Goal: Information Seeking & Learning: Find specific fact

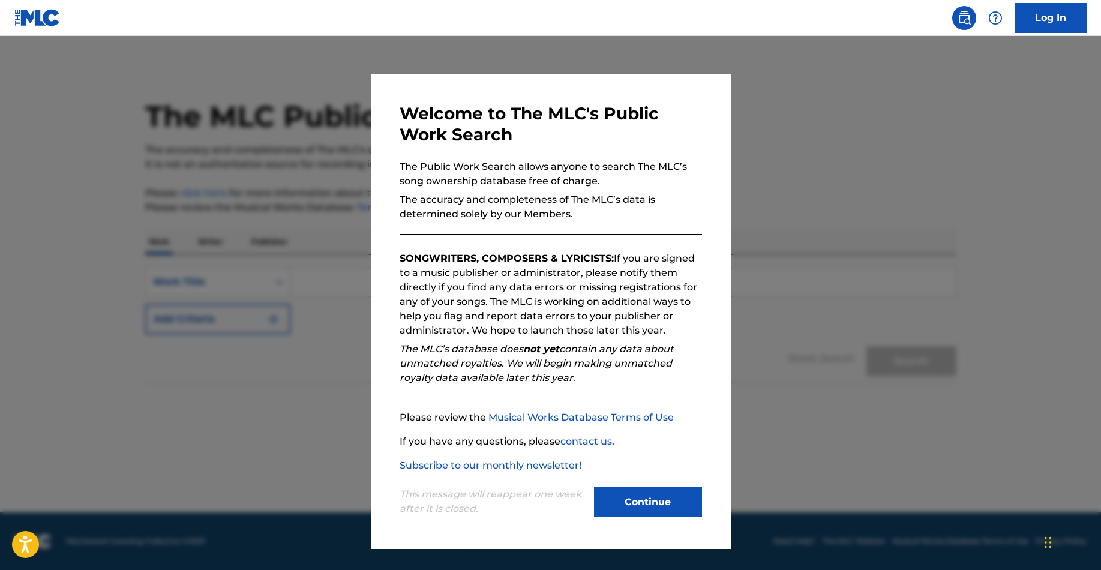
click at [682, 499] on button "Continue" at bounding box center [648, 502] width 108 height 30
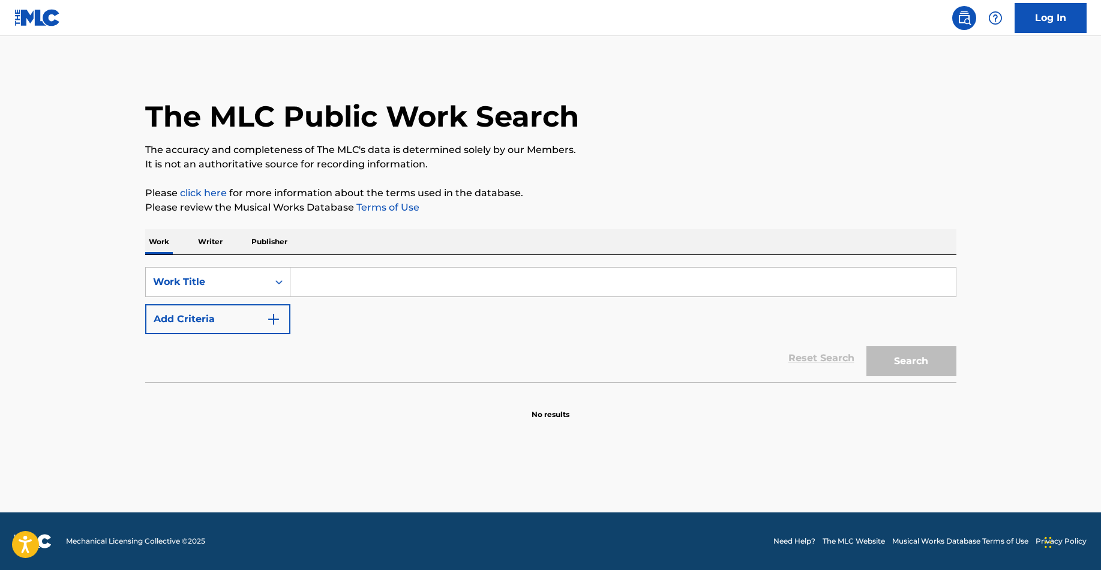
click at [528, 281] on input "Search Form" at bounding box center [623, 282] width 666 height 29
type input "Goodbye"
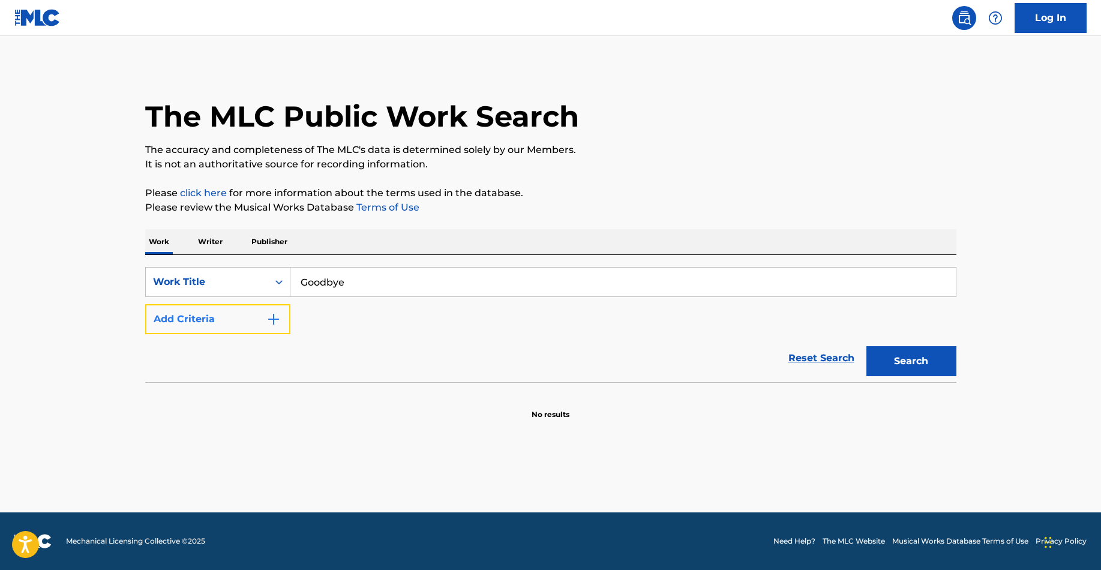
click at [250, 320] on button "Add Criteria" at bounding box center [217, 319] width 145 height 30
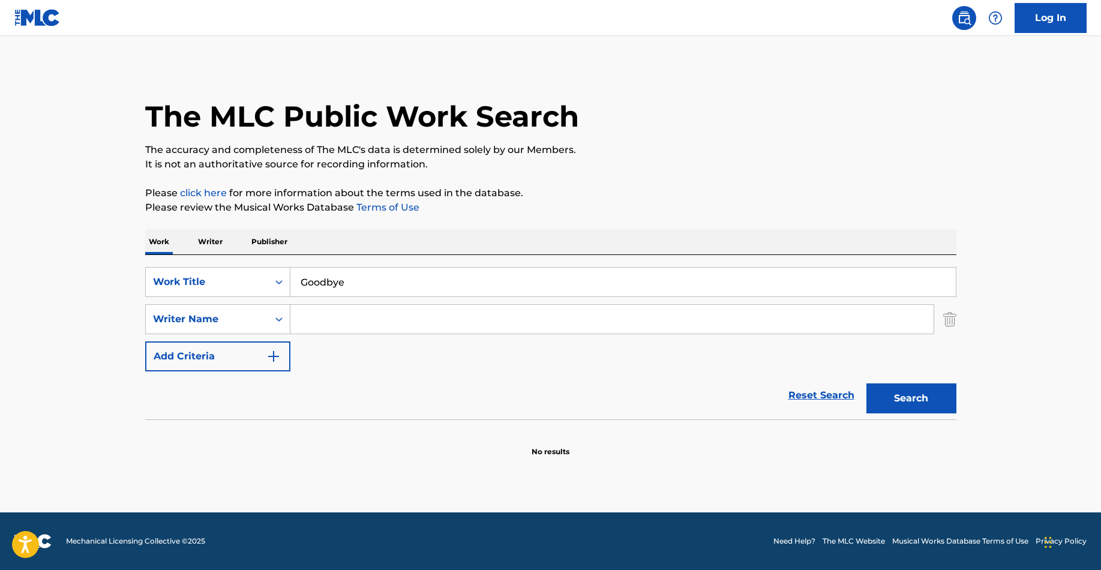
click at [337, 308] on input "Search Form" at bounding box center [611, 319] width 643 height 29
type input "Droll"
click at [867, 383] on button "Search" at bounding box center [912, 398] width 90 height 30
drag, startPoint x: 381, startPoint y: 280, endPoint x: 288, endPoint y: 281, distance: 93.0
click at [288, 281] on div "SearchWithCriteria670cf3ae-361c-4146-836e-5b335b1d9a96 Work Title Goodbye" at bounding box center [550, 282] width 811 height 30
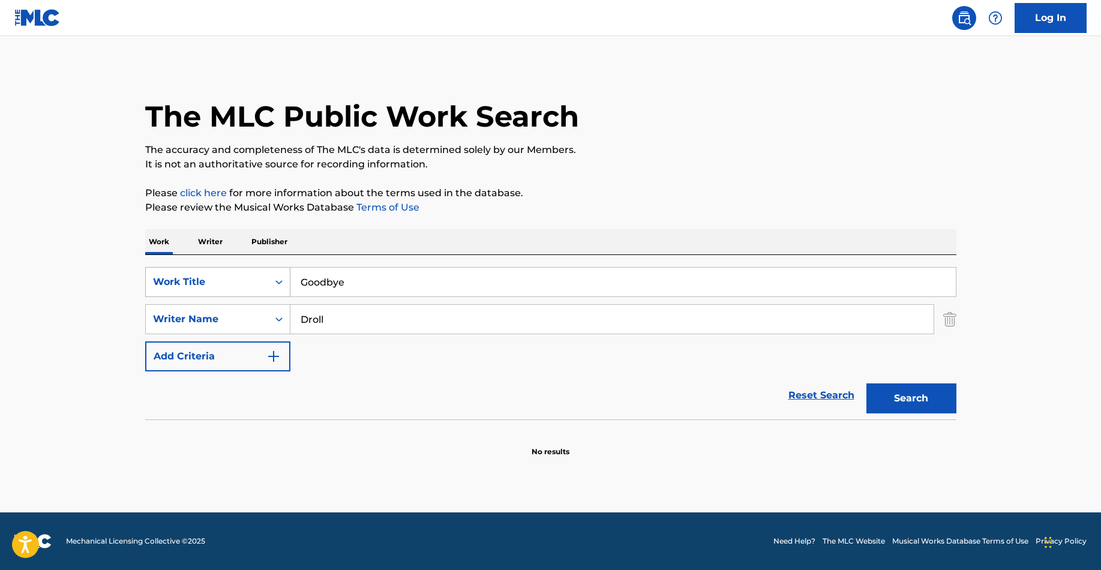
paste input "Summer Of Us"
type input "Summer Of Us"
drag, startPoint x: 382, startPoint y: 319, endPoint x: 251, endPoint y: 319, distance: 130.8
click at [250, 319] on div "SearchWithCriteria5c70f4a6-c099-4a44-a42e-3748cfe18dfe Writer Name Droll" at bounding box center [550, 319] width 811 height 30
type input "[PERSON_NAME]"
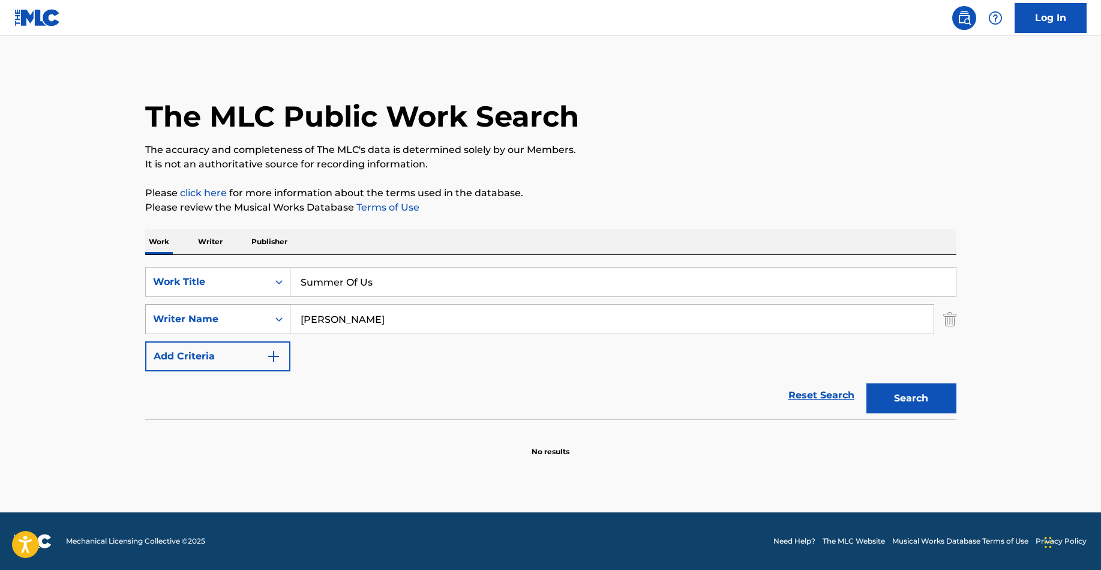
click at [867, 383] on button "Search" at bounding box center [912, 398] width 90 height 30
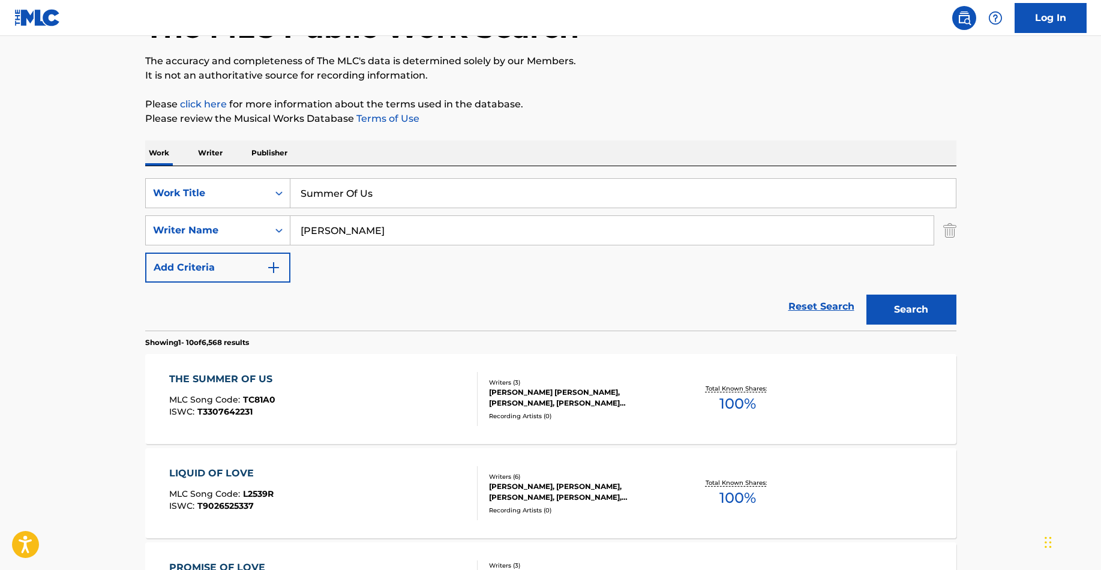
scroll to position [95, 0]
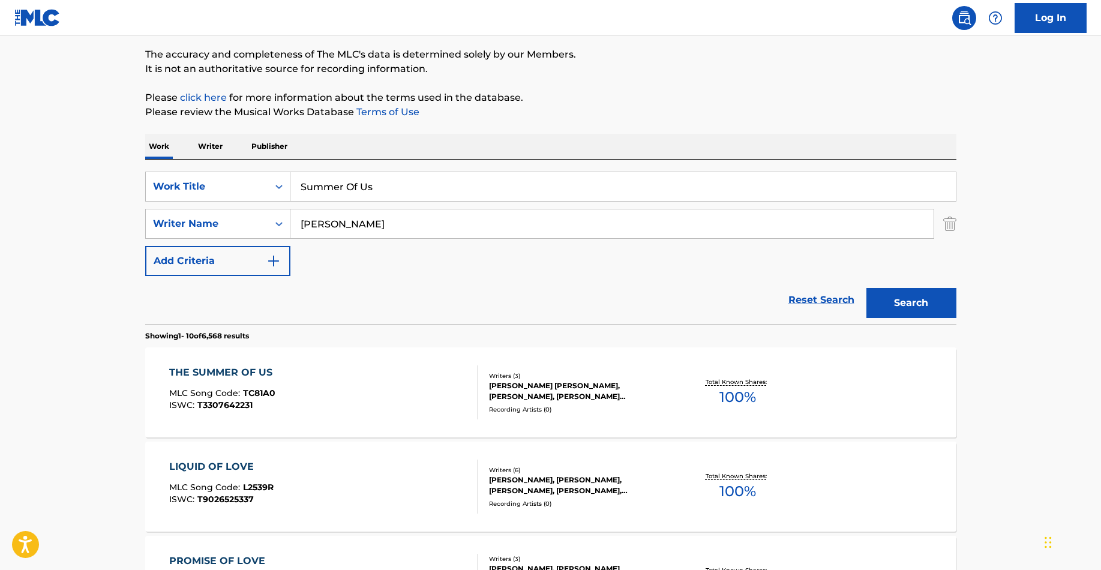
click at [208, 368] on div "THE SUMMER OF US" at bounding box center [223, 372] width 109 height 14
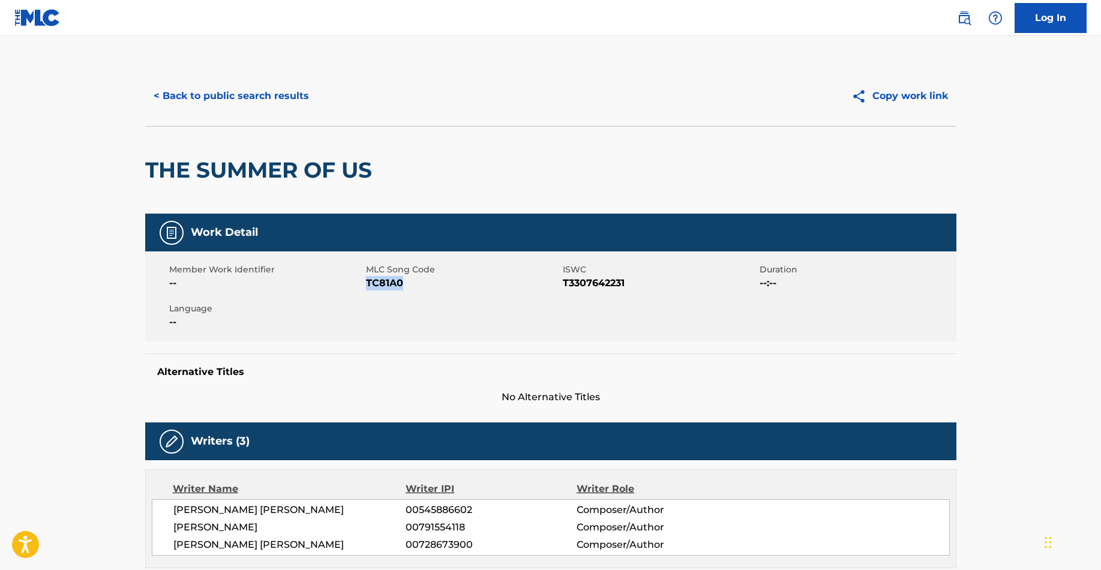
drag, startPoint x: 410, startPoint y: 281, endPoint x: 367, endPoint y: 281, distance: 43.2
click at [367, 281] on span "TC81A0" at bounding box center [463, 283] width 194 height 14
copy span "TC81A0"
click at [248, 95] on button "< Back to public search results" at bounding box center [231, 96] width 172 height 30
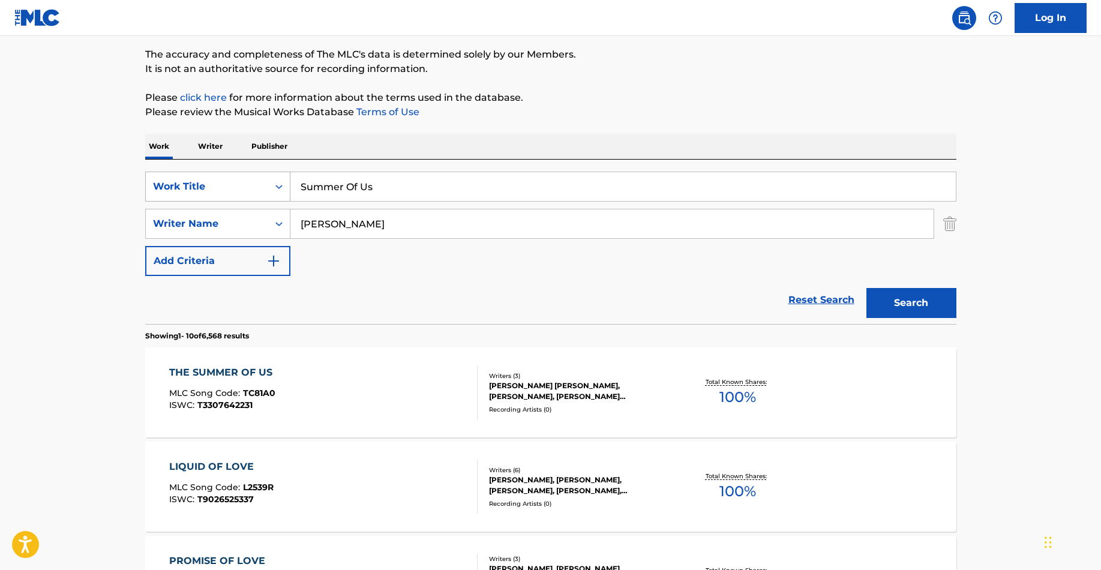
drag, startPoint x: 385, startPoint y: 187, endPoint x: 248, endPoint y: 185, distance: 136.8
click at [249, 187] on div "SearchWithCriteria670cf3ae-361c-4146-836e-5b335b1d9a96 Work Title Summer Of Us" at bounding box center [550, 187] width 811 height 30
type input "Never Knew"
click at [867, 288] on button "Search" at bounding box center [912, 303] width 90 height 30
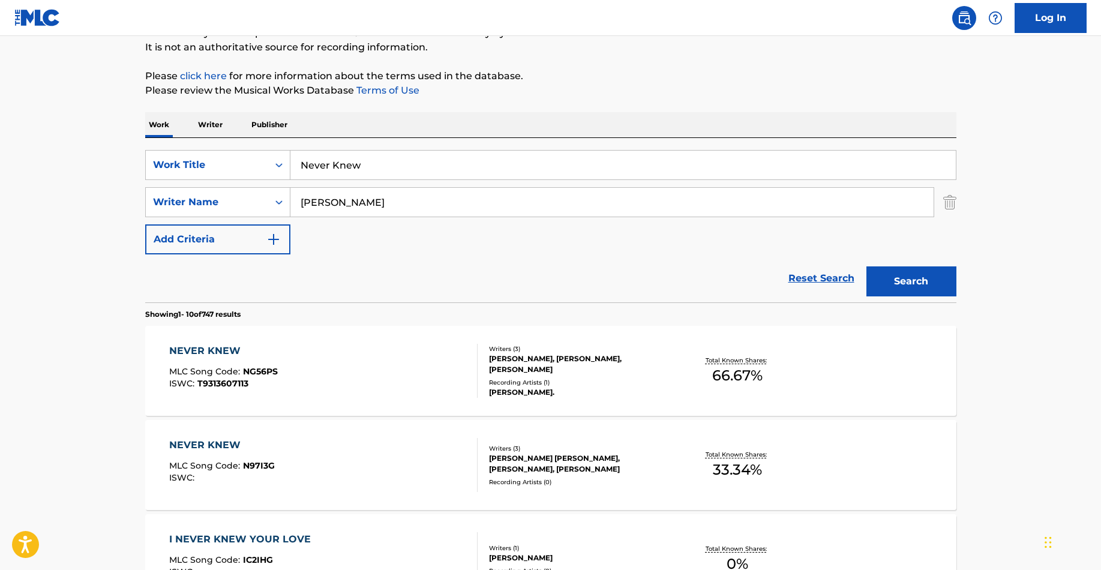
scroll to position [119, 0]
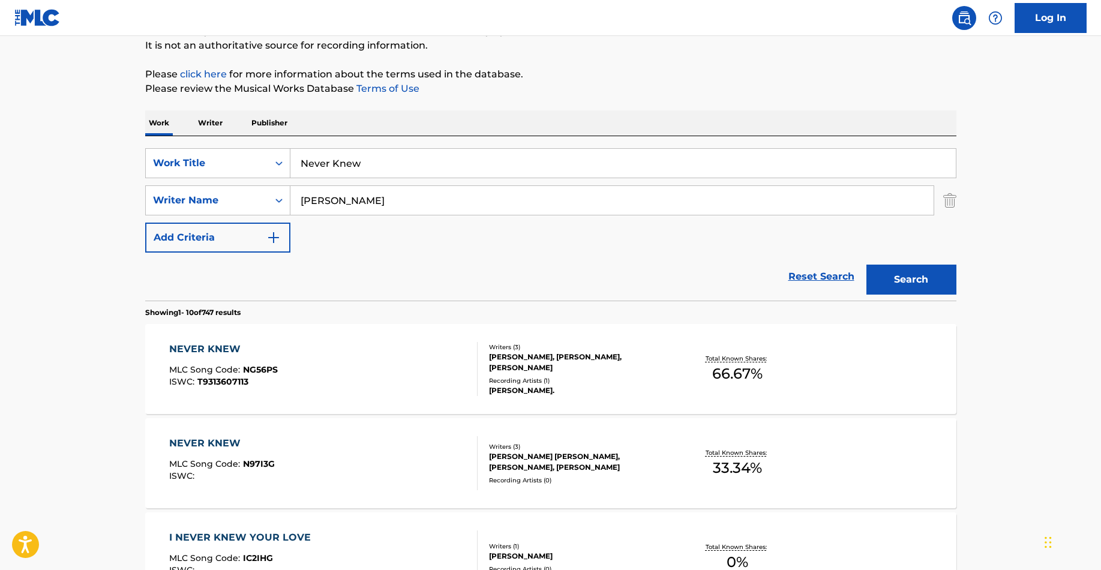
click at [239, 436] on div "NEVER KNEW" at bounding box center [222, 443] width 106 height 14
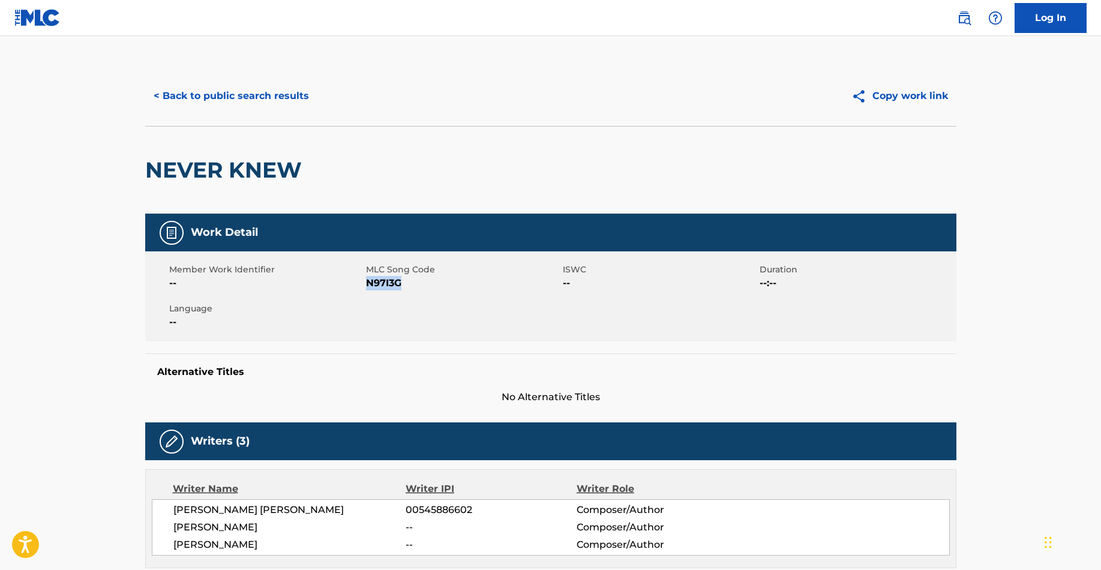
drag, startPoint x: 409, startPoint y: 284, endPoint x: 365, endPoint y: 284, distance: 43.2
click at [366, 284] on span "N97I3G" at bounding box center [463, 283] width 194 height 14
copy span "N97I3G"
click at [194, 101] on button "< Back to public search results" at bounding box center [231, 96] width 172 height 30
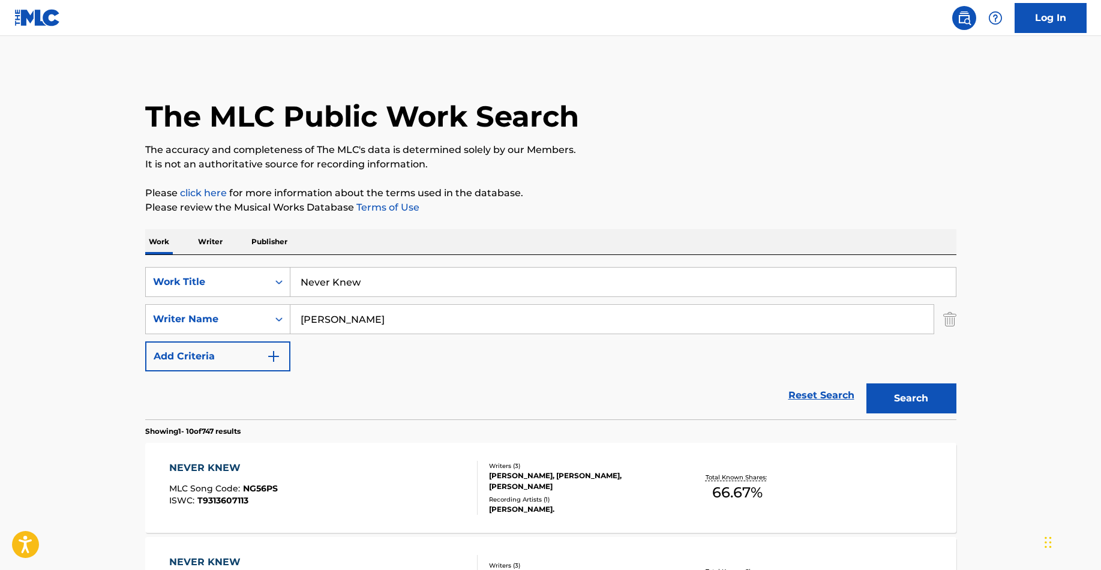
scroll to position [119, 0]
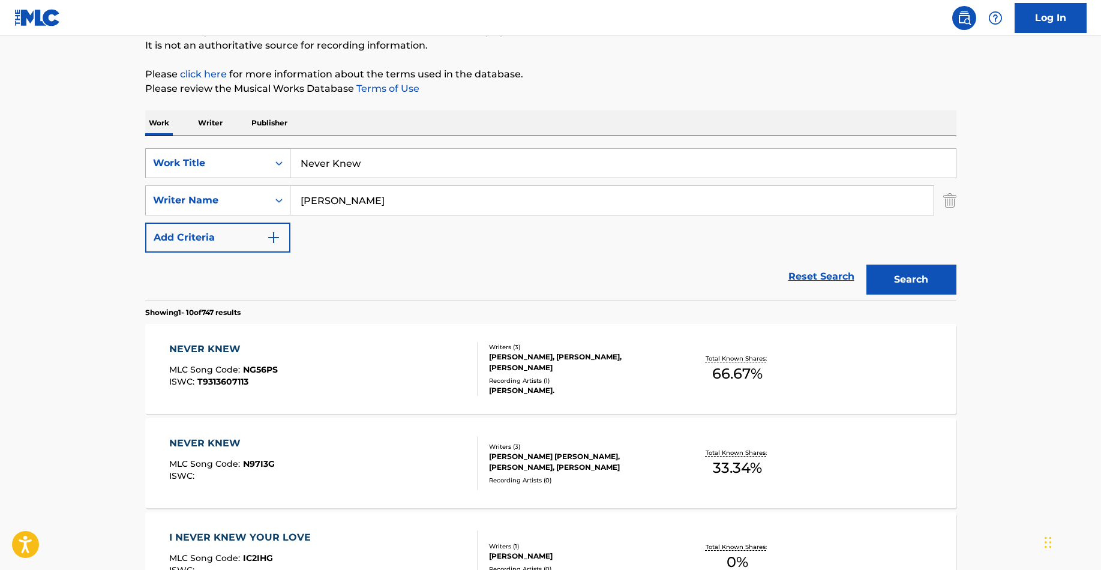
paste input "Save Me A Seat"
drag, startPoint x: 375, startPoint y: 161, endPoint x: 280, endPoint y: 156, distance: 94.9
click at [280, 157] on div "SearchWithCriteria670cf3ae-361c-4146-836e-5b335b1d9a96 Work Title Save Me A Seat" at bounding box center [550, 163] width 811 height 30
type input "Save Me A Seat"
click at [867, 265] on button "Search" at bounding box center [912, 280] width 90 height 30
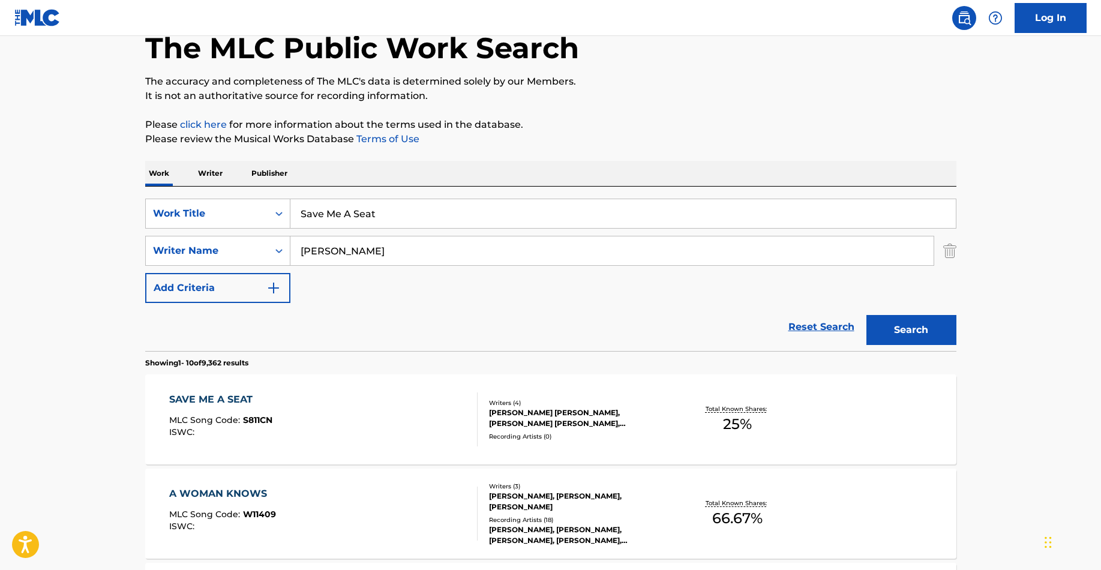
scroll to position [72, 0]
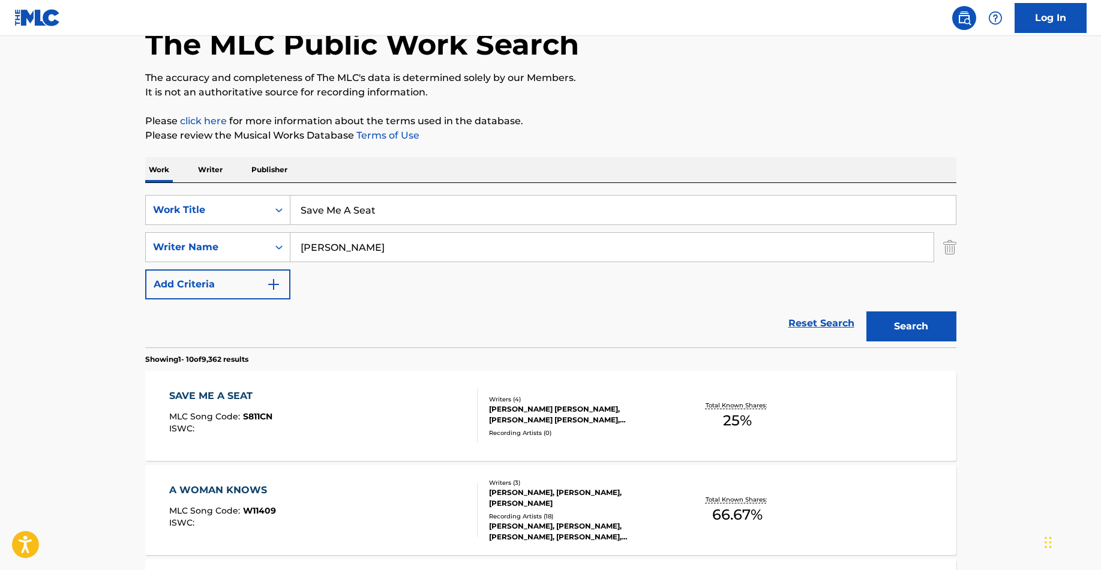
click at [240, 401] on div "SAVE ME A SEAT" at bounding box center [220, 396] width 103 height 14
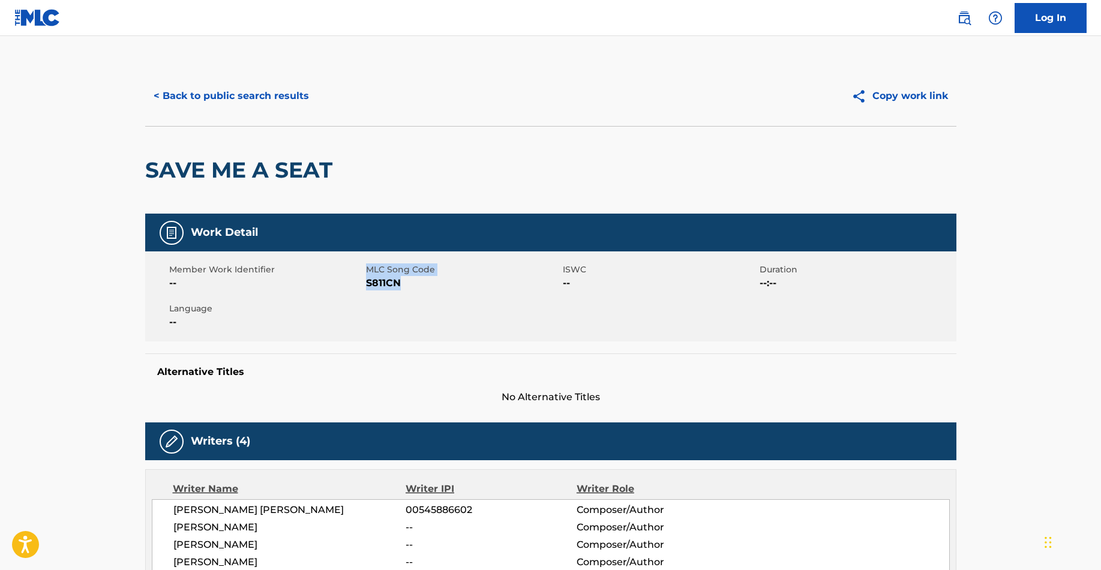
drag, startPoint x: 414, startPoint y: 287, endPoint x: 365, endPoint y: 287, distance: 49.2
click at [365, 287] on div "Member Work Identifier -- MLC Song Code S811CN ISWC -- Duration --:-- Language …" at bounding box center [550, 296] width 811 height 90
copy div "MLC Song Code S811CN"
click at [422, 286] on span "S811CN" at bounding box center [463, 283] width 194 height 14
drag, startPoint x: 415, startPoint y: 286, endPoint x: 367, endPoint y: 287, distance: 47.4
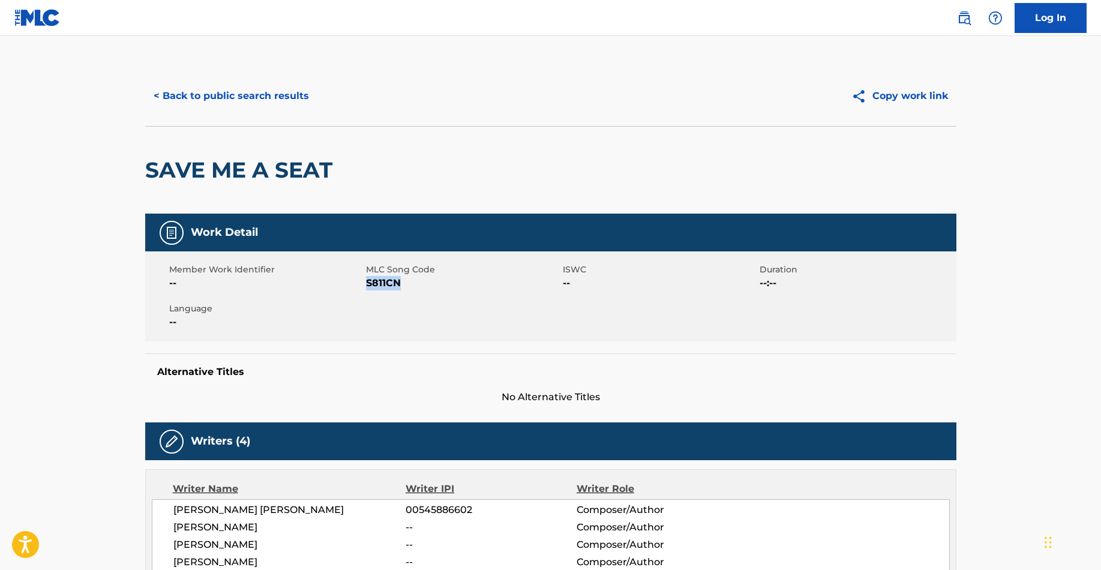
click at [367, 287] on span "S811CN" at bounding box center [463, 283] width 194 height 14
copy span "S811CN"
click at [239, 102] on button "< Back to public search results" at bounding box center [231, 96] width 172 height 30
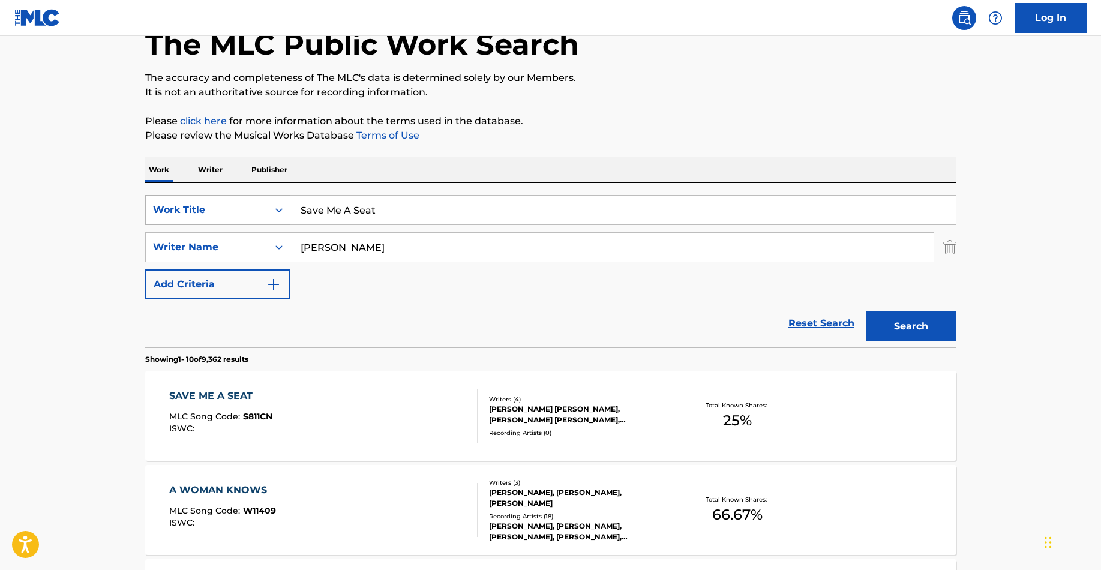
drag, startPoint x: 392, startPoint y: 218, endPoint x: 260, endPoint y: 209, distance: 132.3
click at [260, 209] on div "SearchWithCriteria670cf3ae-361c-4146-836e-5b335b1d9a96 Work Title Save Me A Seat" at bounding box center [550, 210] width 811 height 30
type input "Leaving [US_STATE]"
click at [867, 311] on button "Search" at bounding box center [912, 326] width 90 height 30
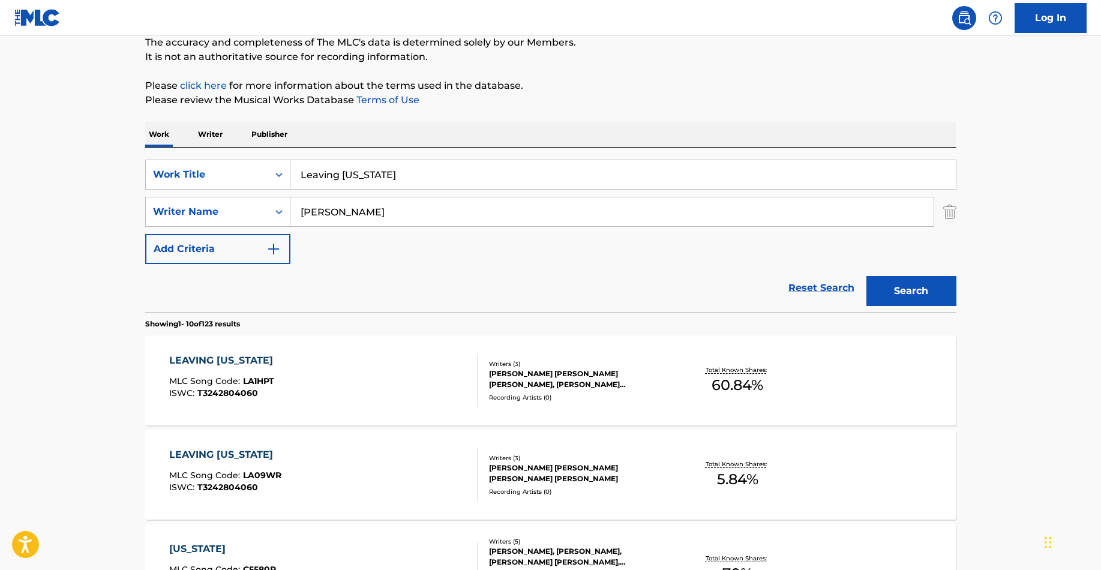
scroll to position [110, 0]
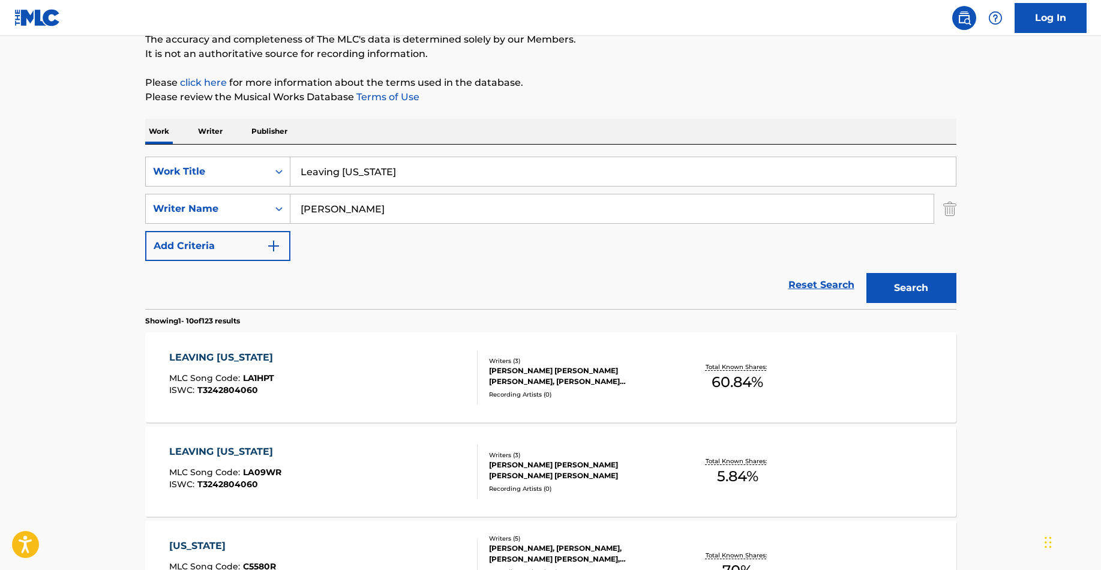
click at [237, 368] on div "LEAVING [US_STATE] MLC Song Code : LA1HPT ISWC : T3242804060" at bounding box center [224, 377] width 110 height 54
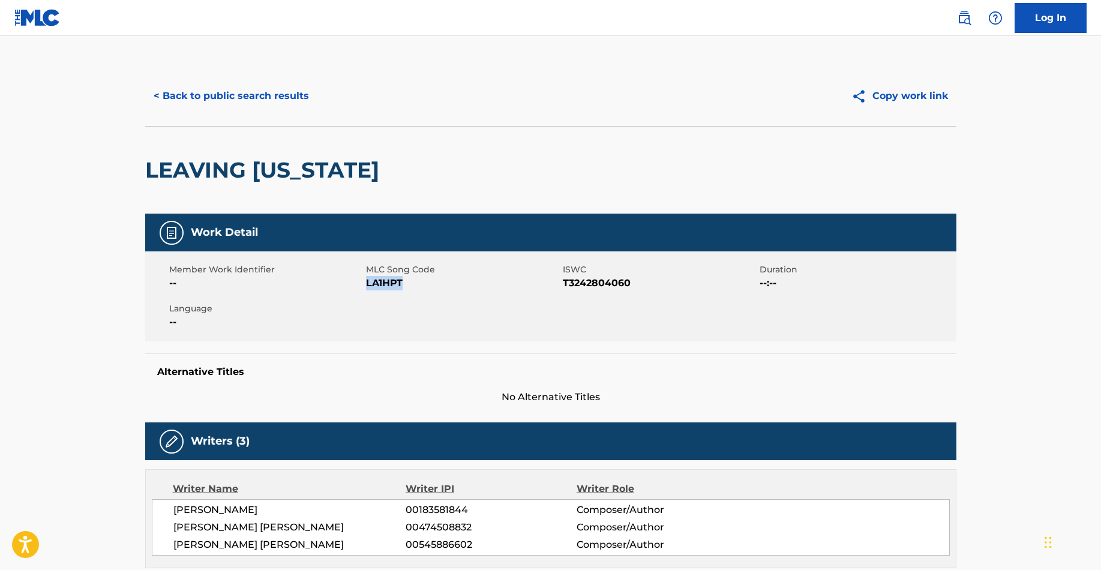
copy span "LA1HPT"
drag, startPoint x: 405, startPoint y: 284, endPoint x: 365, endPoint y: 283, distance: 39.7
click at [366, 283] on span "LA1HPT" at bounding box center [463, 283] width 194 height 14
click at [205, 91] on button "< Back to public search results" at bounding box center [231, 96] width 172 height 30
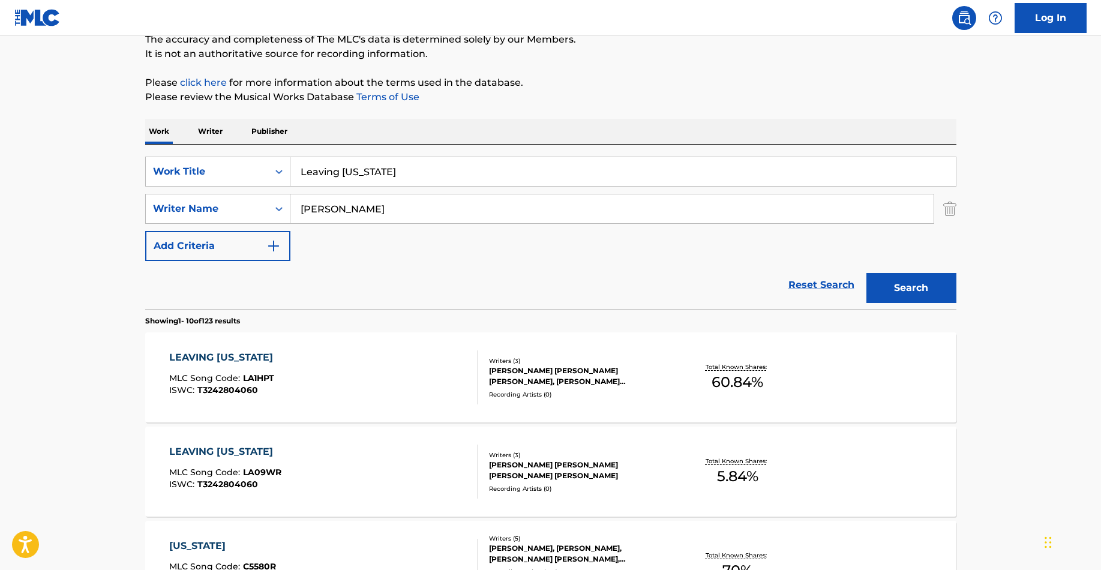
click at [260, 442] on div "LEAVING [US_STATE] MLC Song Code : LA09WR ISWC : T3242804060 Writers ( 3 ) [PER…" at bounding box center [550, 472] width 811 height 90
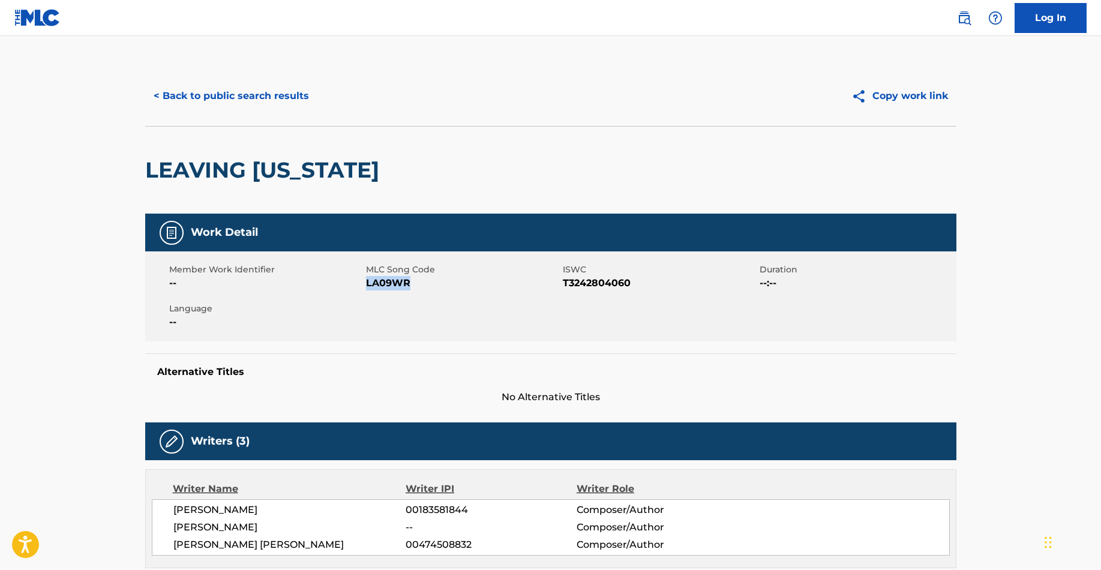
drag, startPoint x: 417, startPoint y: 284, endPoint x: 367, endPoint y: 284, distance: 49.8
click at [367, 284] on span "LA09WR" at bounding box center [463, 283] width 194 height 14
copy span "LA09WR"
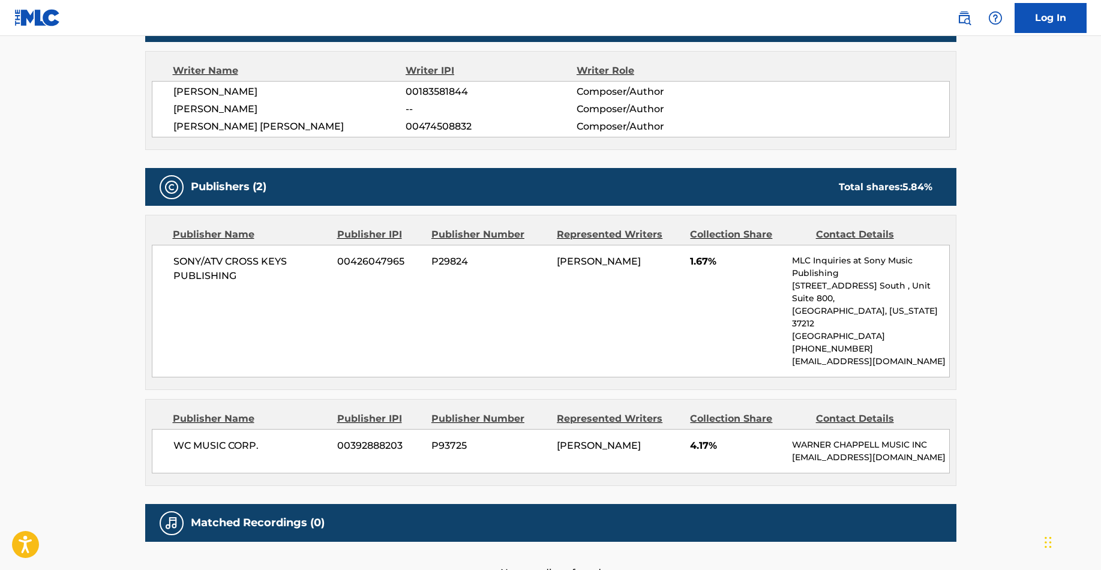
scroll to position [439, 0]
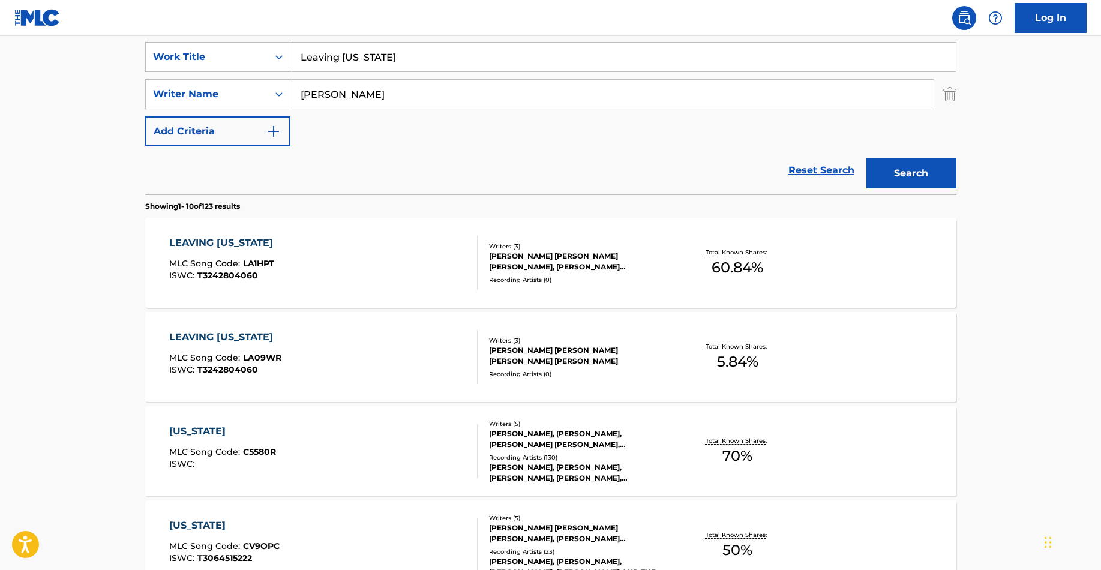
scroll to position [158, 0]
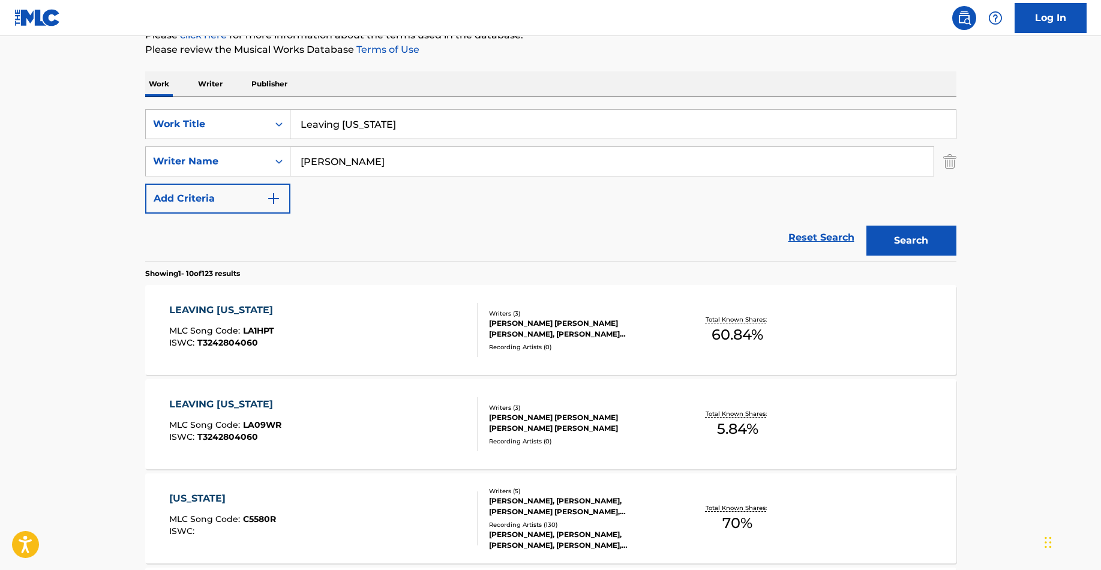
click at [238, 305] on div "LEAVING [US_STATE]" at bounding box center [224, 310] width 110 height 14
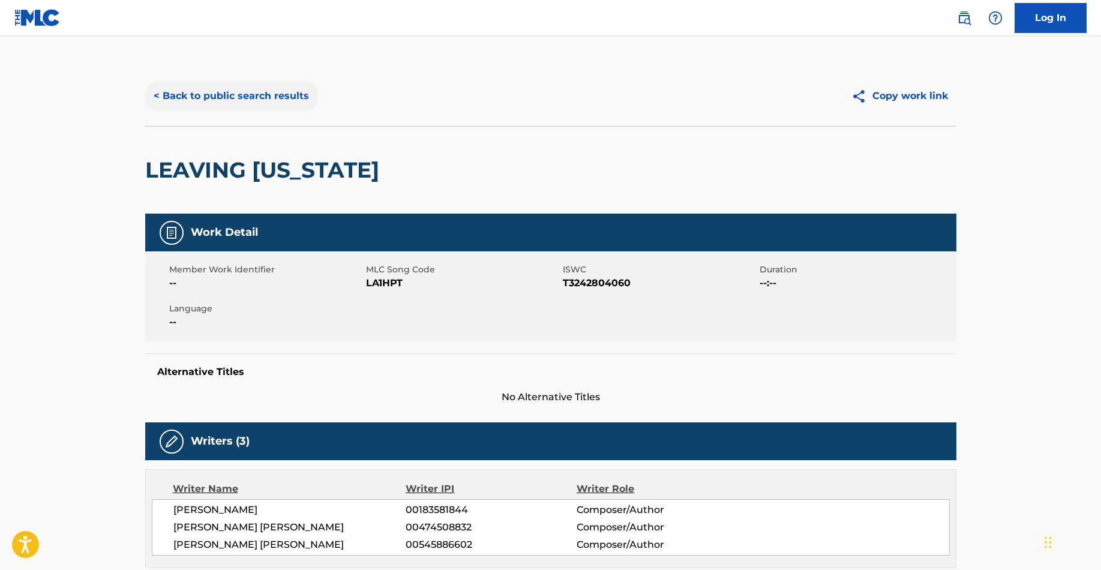
click at [224, 95] on button "< Back to public search results" at bounding box center [231, 96] width 172 height 30
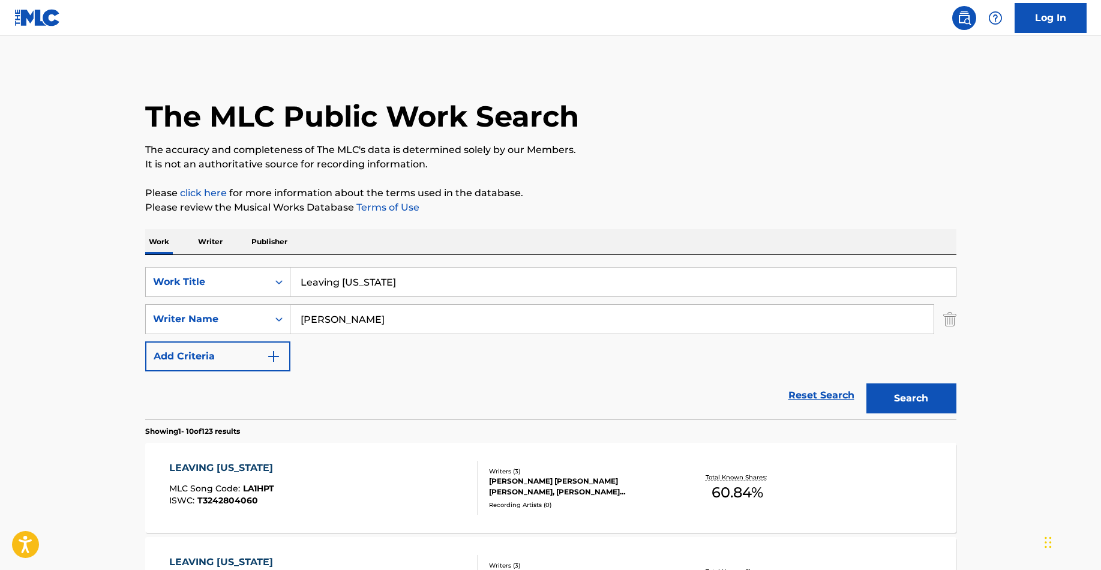
scroll to position [158, 0]
